Goal: Communication & Community: Answer question/provide support

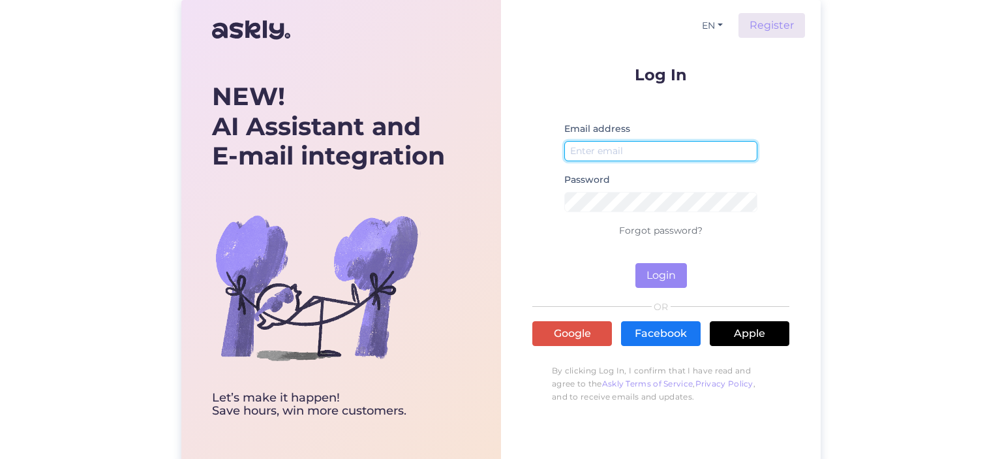
click at [603, 155] on input "email" at bounding box center [660, 151] width 193 height 20
type input "[EMAIL_ADDRESS][DOMAIN_NAME]"
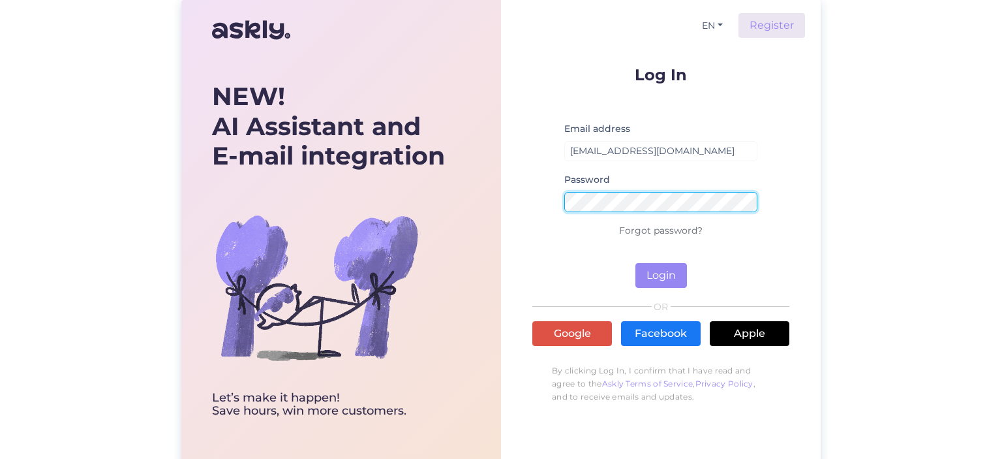
click at [635, 263] on button "Login" at bounding box center [661, 275] width 52 height 25
click at [491, 205] on div "NEW! AI Assistant and E-mail integration Let’s make it happen! Save hours, win …" at bounding box center [500, 231] width 639 height 463
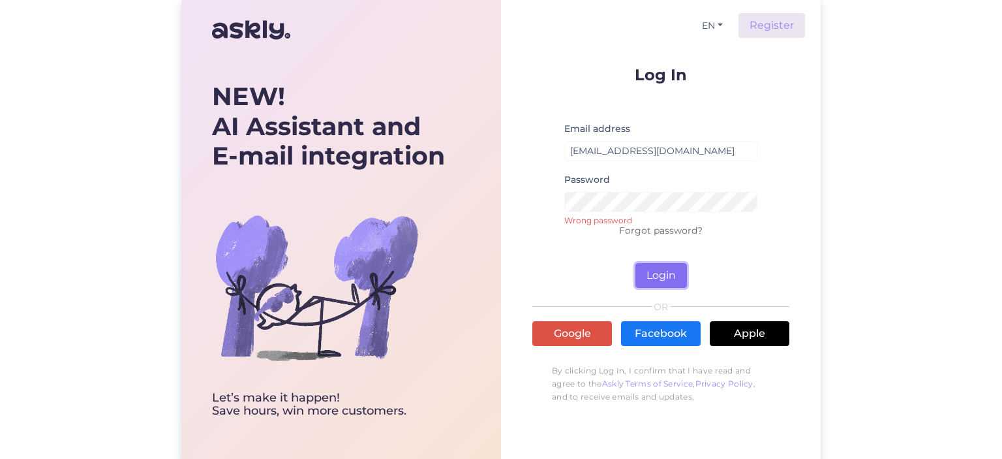
click at [673, 276] on button "Login" at bounding box center [661, 275] width 52 height 25
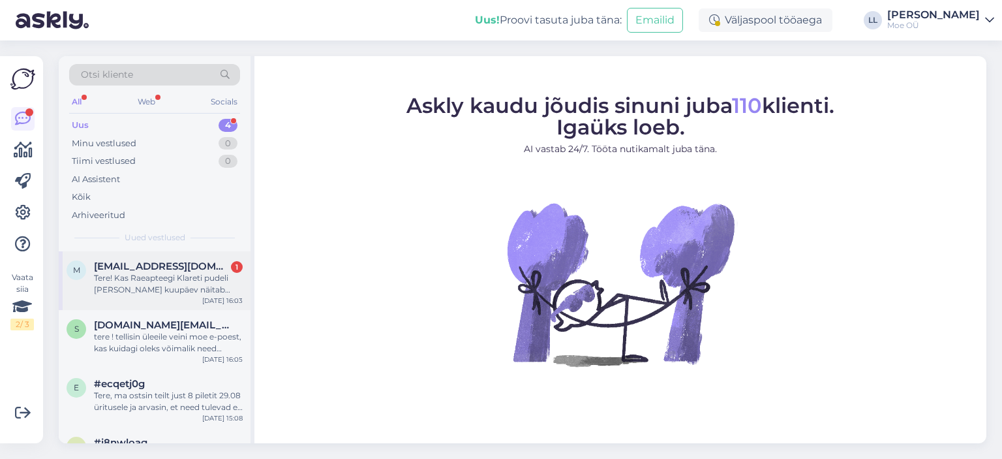
click at [128, 279] on div "Tere! Kas Raeapteegi Klareti pudeli [PERSON_NAME] kuupäev näitab "kõlblik kuni"…" at bounding box center [168, 283] width 149 height 23
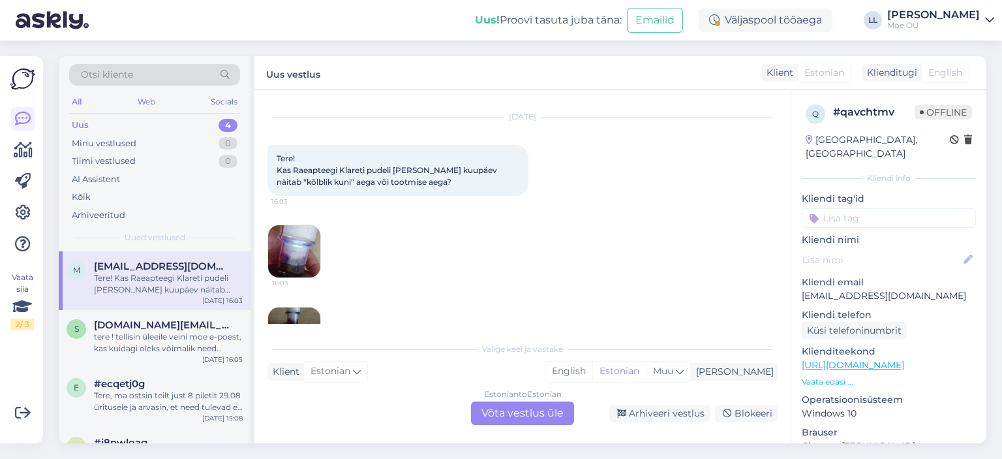
scroll to position [78, 0]
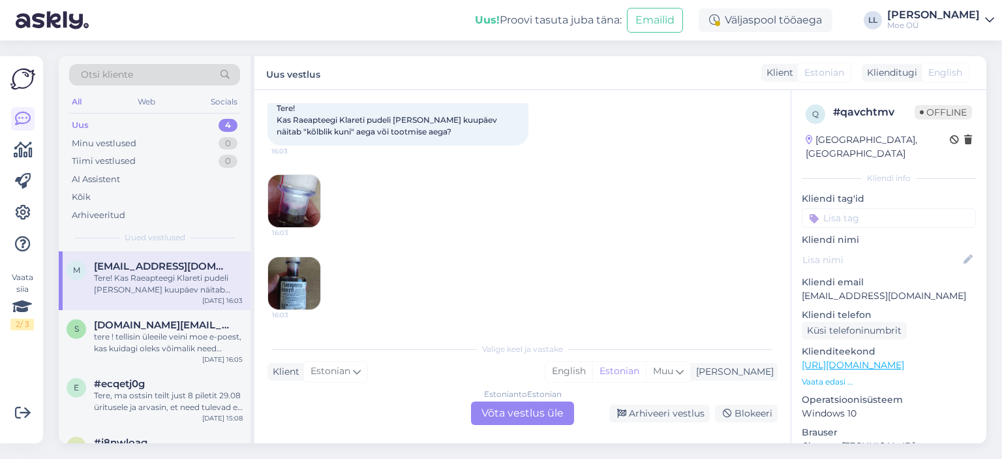
click at [512, 406] on div "Estonian to Estonian Võta vestlus üle" at bounding box center [522, 412] width 103 height 23
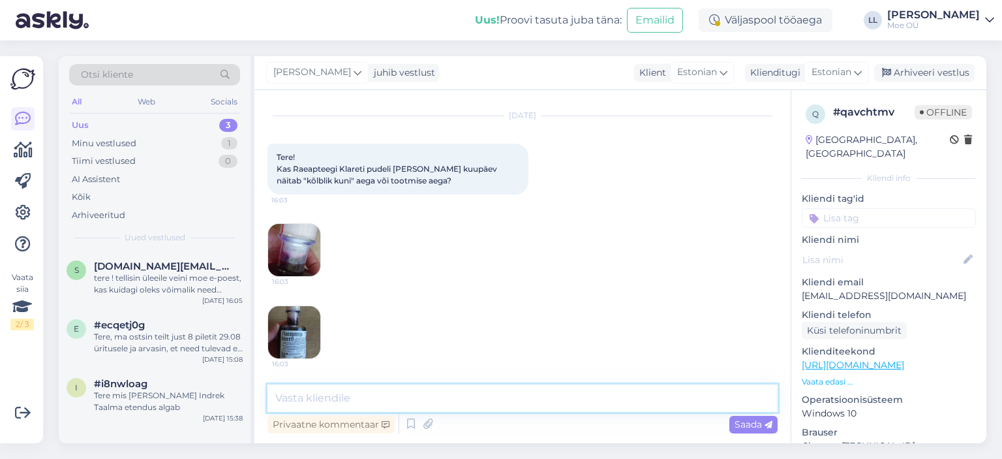
click at [331, 389] on textarea at bounding box center [522, 397] width 510 height 27
type textarea "Tere! See on tootmise kuupäev, parim ennet sellel tootel ei ole."
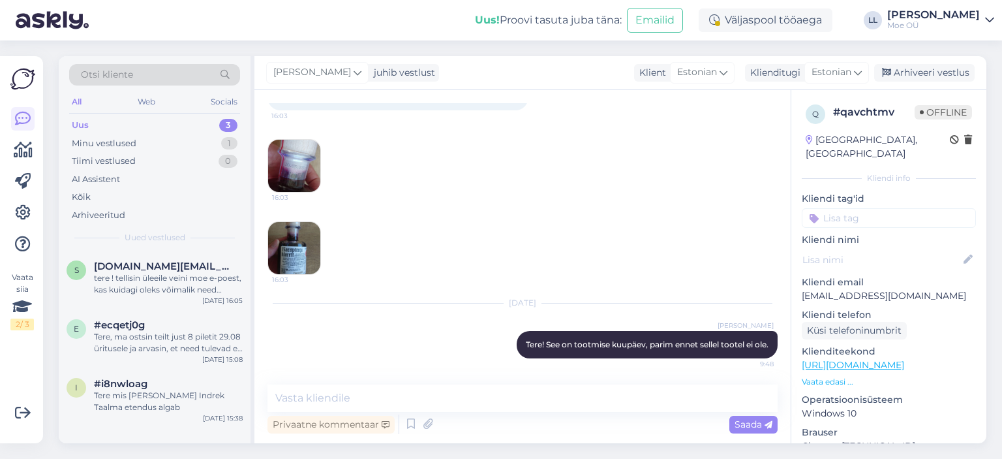
click at [296, 155] on img at bounding box center [294, 166] width 52 height 52
click at [827, 359] on link "[URL][DOMAIN_NAME]" at bounding box center [853, 365] width 102 height 12
click at [826, 376] on p "Vaata edasi ..." at bounding box center [889, 382] width 174 height 12
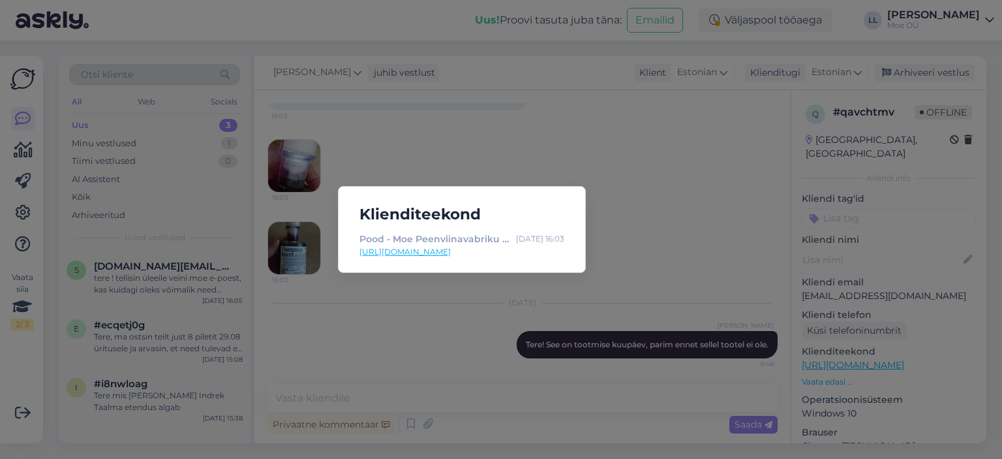
click at [661, 234] on div "Klienditeekond Pood - Moe Peenviinavabriku e-pood [DATE] 16:03 [URL][DOMAIN_NAM…" at bounding box center [501, 229] width 1002 height 459
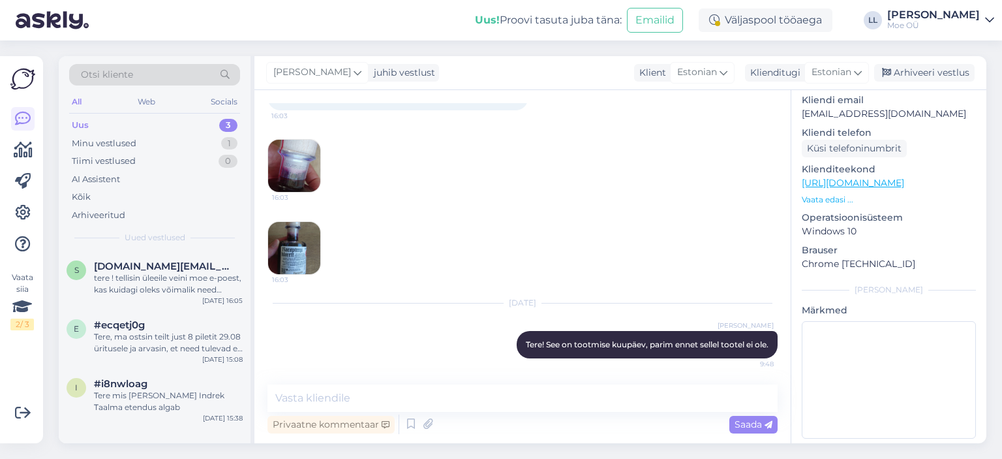
scroll to position [0, 0]
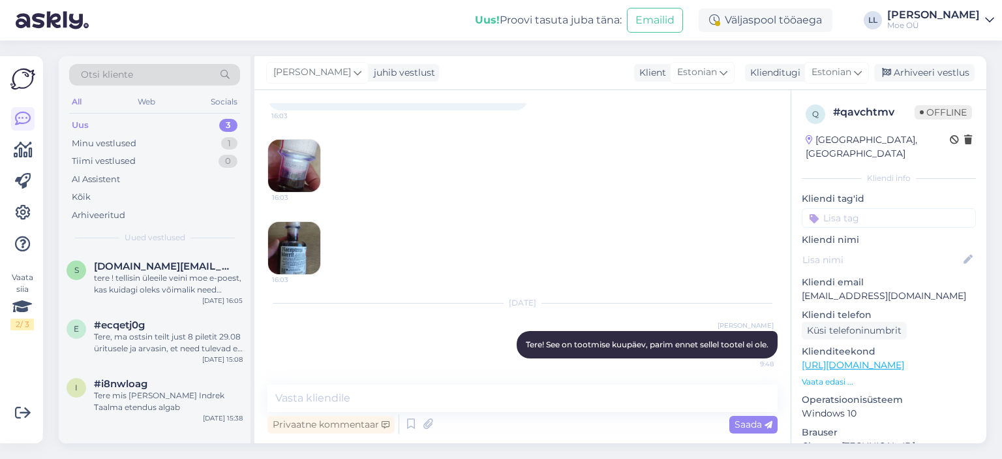
click at [822, 289] on p "[EMAIL_ADDRESS][DOMAIN_NAME]" at bounding box center [889, 296] width 174 height 14
drag, startPoint x: 537, startPoint y: 175, endPoint x: 532, endPoint y: 202, distance: 27.3
click at [532, 202] on div "[DATE] Tere! Kas Raeapteegi Klareti pudeli [PERSON_NAME] kuupäev näitab "kõlbli…" at bounding box center [522, 153] width 510 height 271
click at [185, 279] on div "tere ! tellisin üleeile veini moe e-poest, kas kuidagi oleks võimalik need [PER…" at bounding box center [168, 283] width 149 height 23
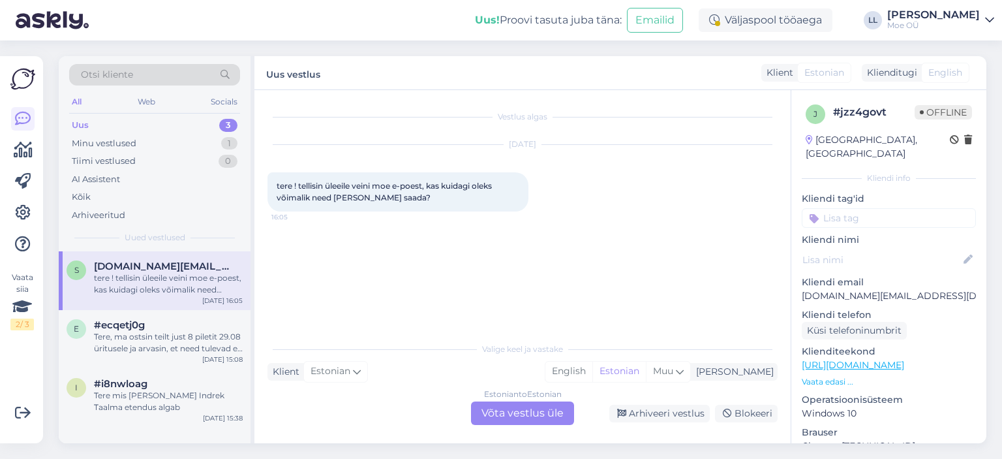
click at [407, 244] on div "Vestlus algas [DATE] tere ! tellisin üleeile veini moe e-poest, kas kuidagi ole…" at bounding box center [528, 213] width 522 height 221
